Goal: Information Seeking & Learning: Understand process/instructions

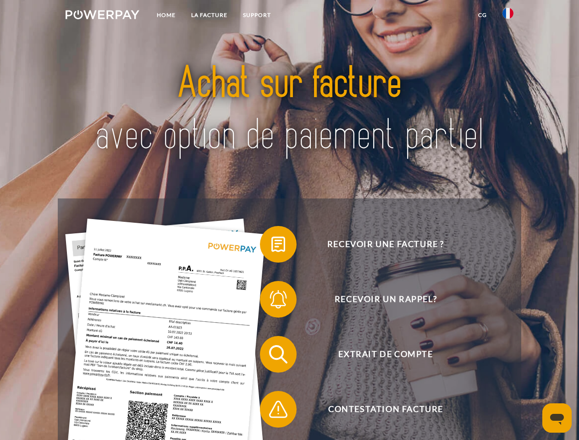
click at [102, 16] on img at bounding box center [103, 14] width 74 height 9
click at [508, 16] on img at bounding box center [507, 13] width 11 height 11
click at [482, 15] on link "CG" at bounding box center [482, 15] width 24 height 16
click at [271, 246] on span at bounding box center [265, 244] width 46 height 46
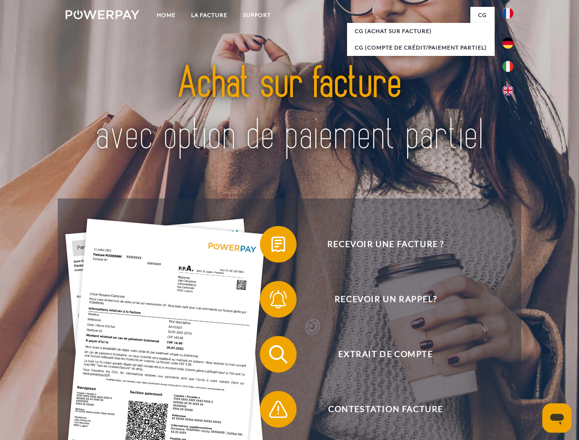
click at [271, 301] on span at bounding box center [265, 299] width 46 height 46
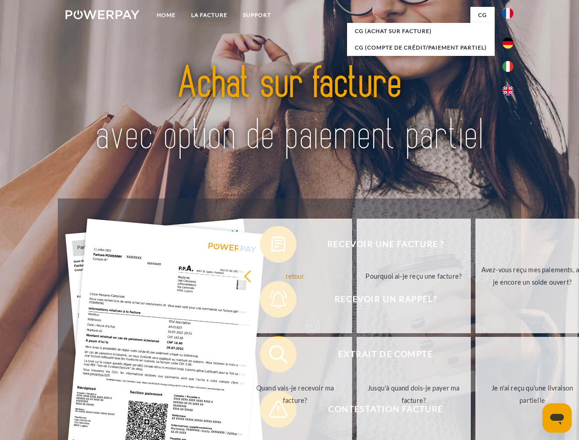
click at [357, 356] on link "Jusqu'à quand dois-je payer ma facture?" at bounding box center [414, 394] width 114 height 115
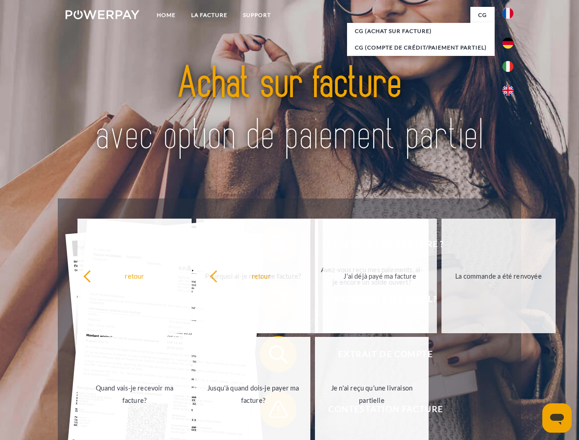
click at [271, 411] on span at bounding box center [265, 409] width 46 height 46
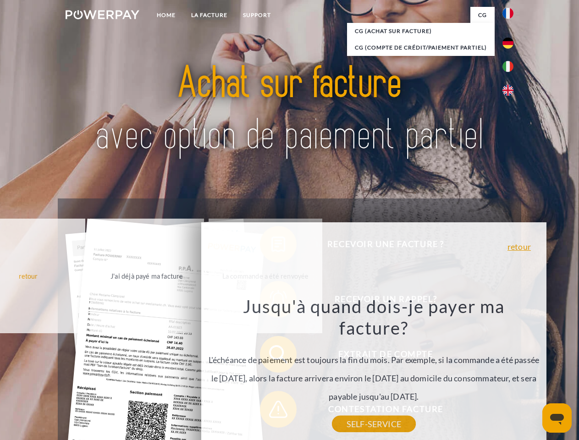
click at [557, 418] on icon "Ouvrir la fenêtre de messagerie" at bounding box center [557, 419] width 14 height 11
